Goal: Information Seeking & Learning: Learn about a topic

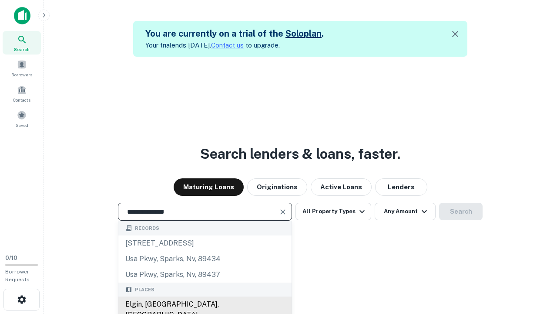
click at [205, 304] on div "Elgin, [GEOGRAPHIC_DATA], [GEOGRAPHIC_DATA]" at bounding box center [204, 309] width 173 height 26
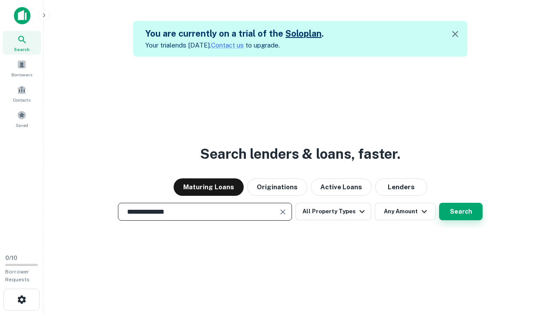
type input "**********"
click at [439, 202] on button "Search" at bounding box center [461, 210] width 44 height 17
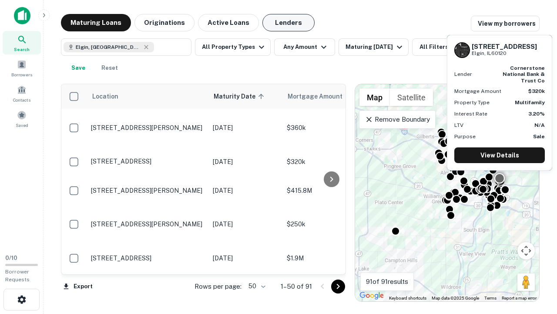
click at [289, 23] on button "Lenders" at bounding box center [289, 22] width 52 height 17
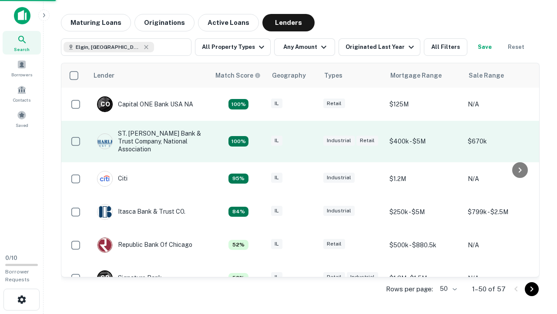
click at [309, 141] on div "IL" at bounding box center [293, 141] width 44 height 12
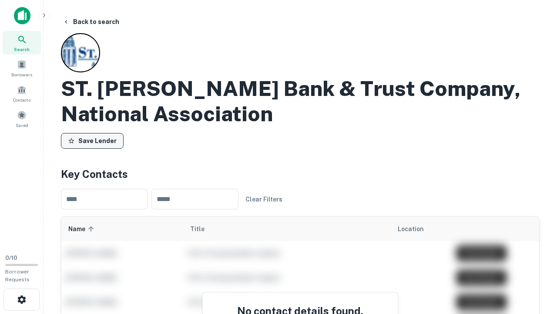
click at [92, 141] on button "Save Lender" at bounding box center [92, 141] width 63 height 16
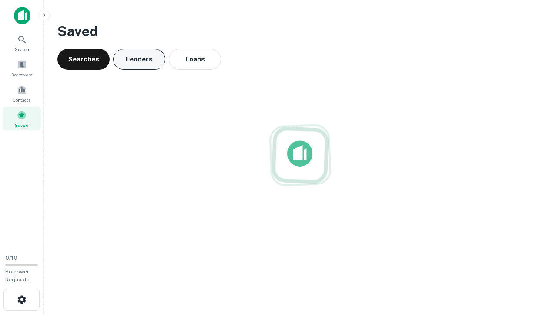
click at [139, 59] on button "Lenders" at bounding box center [139, 59] width 52 height 21
